Goal: Transaction & Acquisition: Purchase product/service

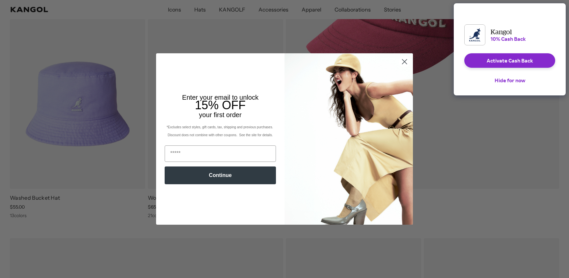
scroll to position [0, 136]
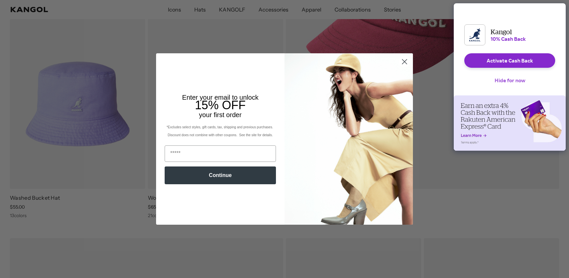
click at [504, 85] on button "Hide for now" at bounding box center [509, 80] width 41 height 14
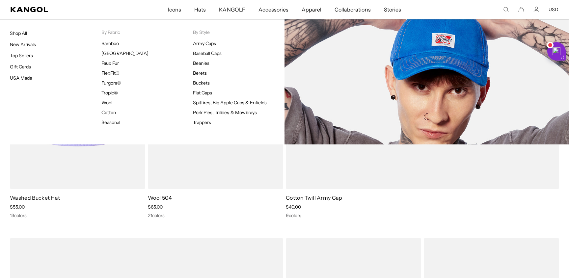
scroll to position [0, 0]
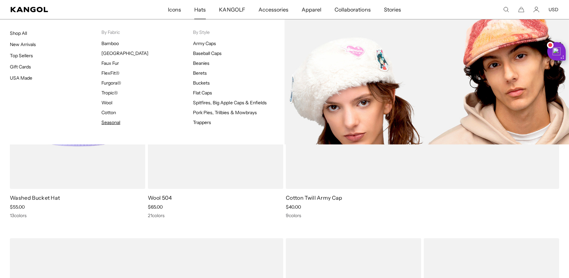
click at [114, 123] on link "Seasonal" at bounding box center [110, 123] width 19 height 6
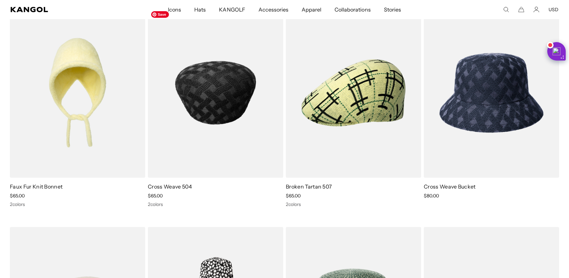
scroll to position [0, 136]
click at [236, 101] on img at bounding box center [215, 93] width 135 height 170
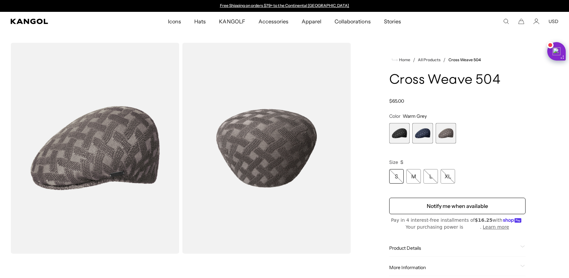
click at [402, 137] on span "1 of 3" at bounding box center [399, 133] width 20 height 20
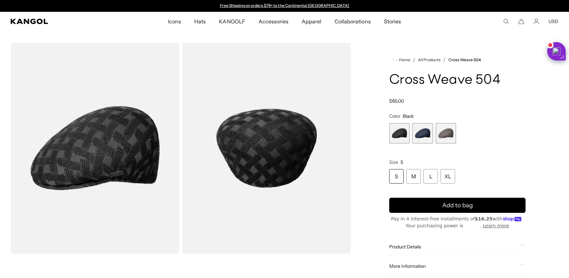
click at [417, 135] on span "2 of 3" at bounding box center [422, 133] width 20 height 20
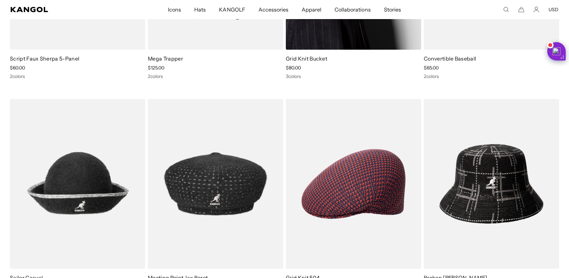
scroll to position [1098, 0]
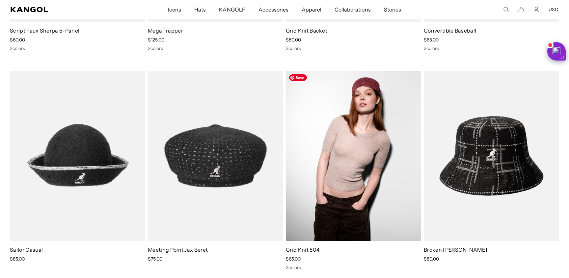
click at [358, 90] on img at bounding box center [353, 156] width 135 height 170
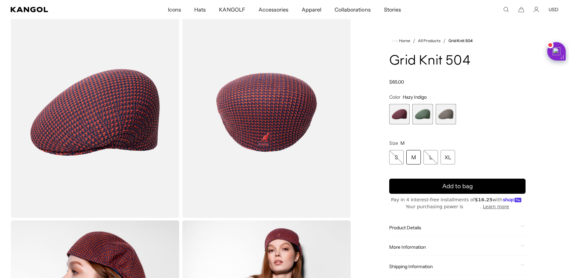
scroll to position [0, 136]
click at [418, 116] on span "2 of 3" at bounding box center [422, 114] width 20 height 20
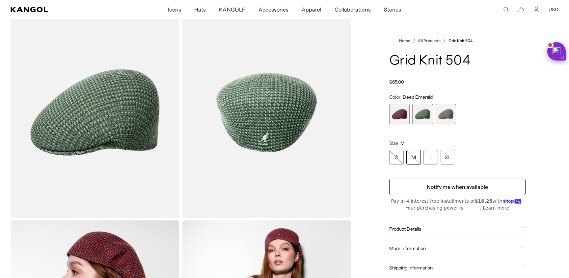
click at [448, 117] on span "3 of 3" at bounding box center [446, 114] width 20 height 20
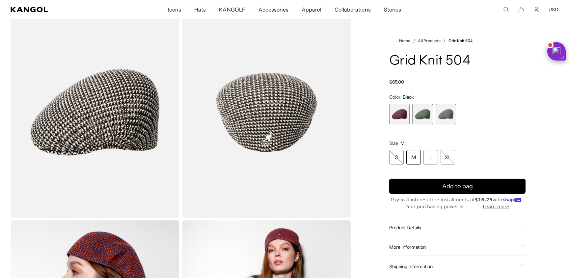
scroll to position [0, 136]
click at [401, 115] on span "1 of 3" at bounding box center [399, 114] width 20 height 20
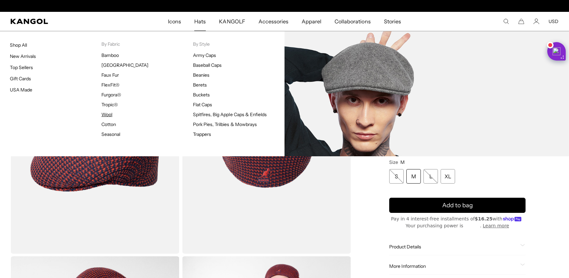
scroll to position [0, 136]
click at [104, 114] on link "Wool" at bounding box center [106, 115] width 11 height 6
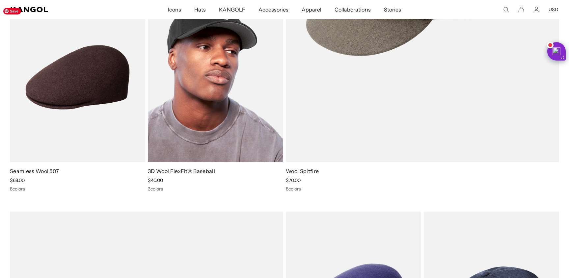
scroll to position [304, 0]
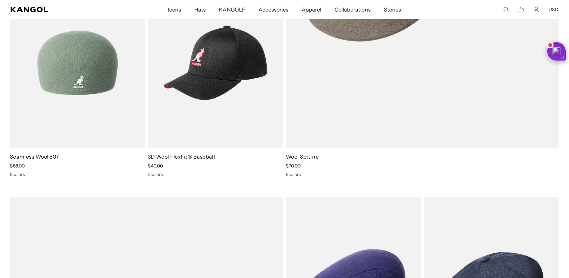
click at [107, 62] on img at bounding box center [77, 63] width 135 height 170
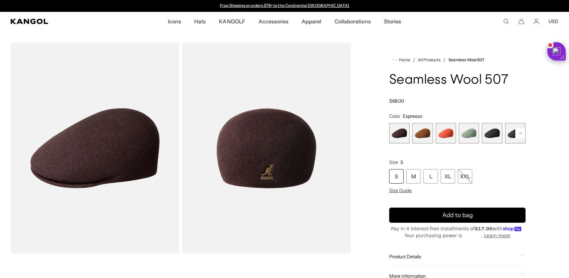
click at [431, 175] on div "L" at bounding box center [430, 176] width 14 height 14
click at [468, 136] on span "4 of 9" at bounding box center [469, 133] width 20 height 20
